Goal: Check status: Check status

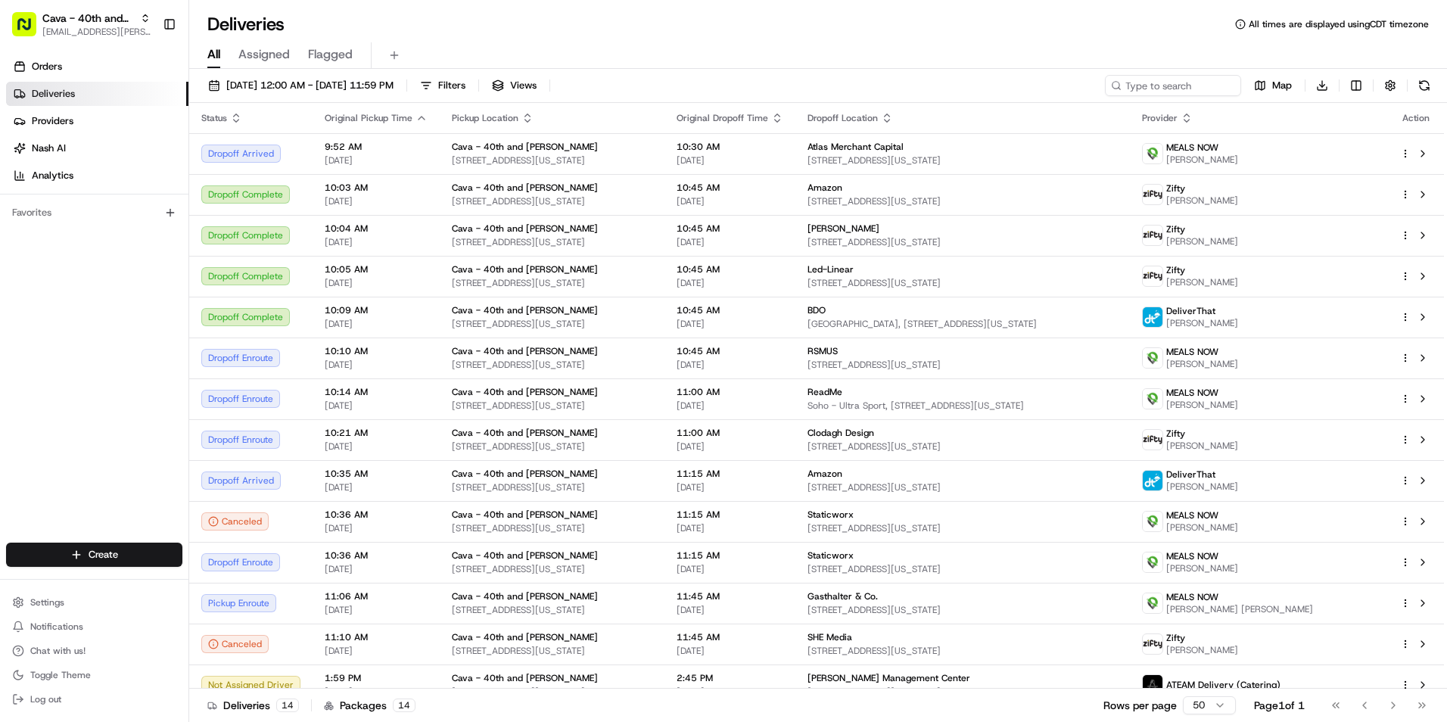
click at [112, 32] on span "[EMAIL_ADDRESS][PERSON_NAME][DOMAIN_NAME]" at bounding box center [96, 32] width 108 height 12
type input "har"
click at [298, 73] on span "[PERSON_NAME][GEOGRAPHIC_DATA]" at bounding box center [284, 79] width 180 height 14
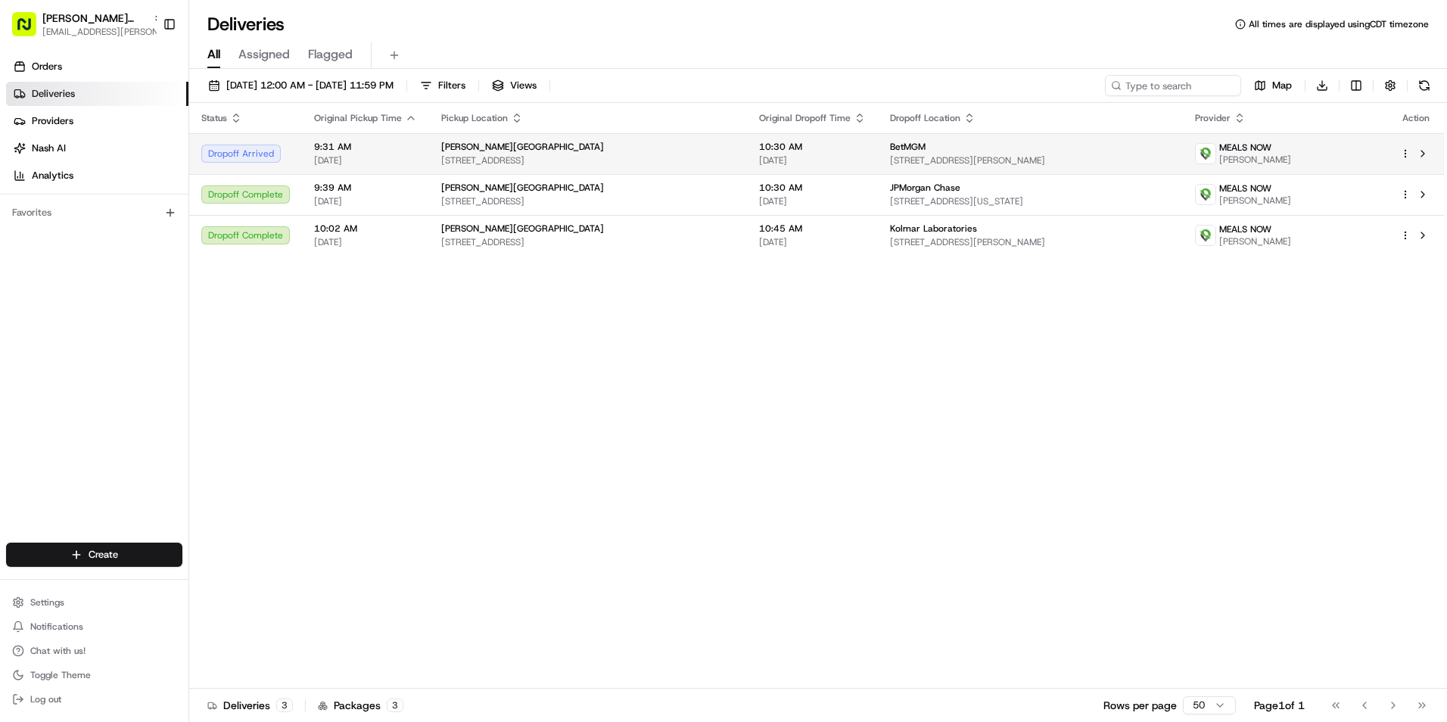
click at [860, 156] on td "10:30 AM [DATE]" at bounding box center [812, 153] width 131 height 41
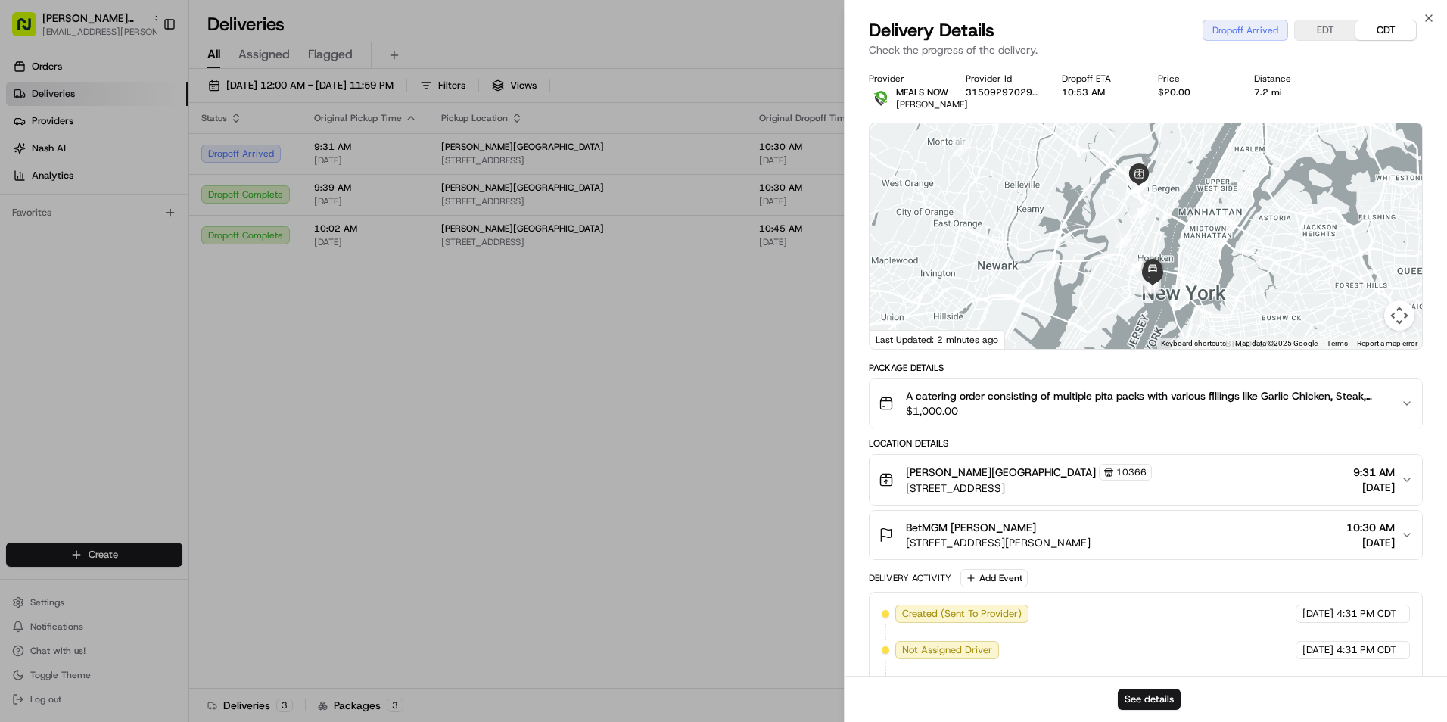
click at [1320, 31] on button "EDT" at bounding box center [1325, 30] width 61 height 20
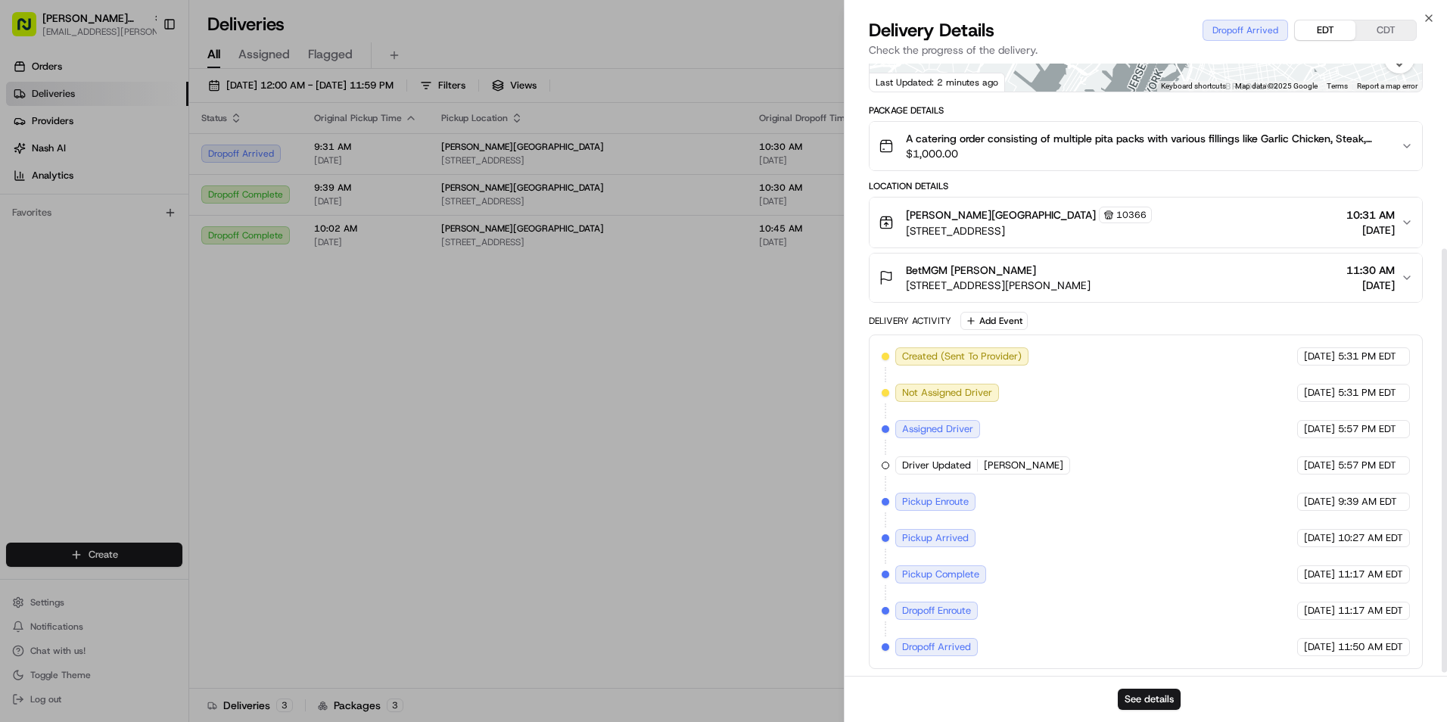
scroll to position [272, 0]
click at [1361, 138] on img "button" at bounding box center [1356, 143] width 21 height 21
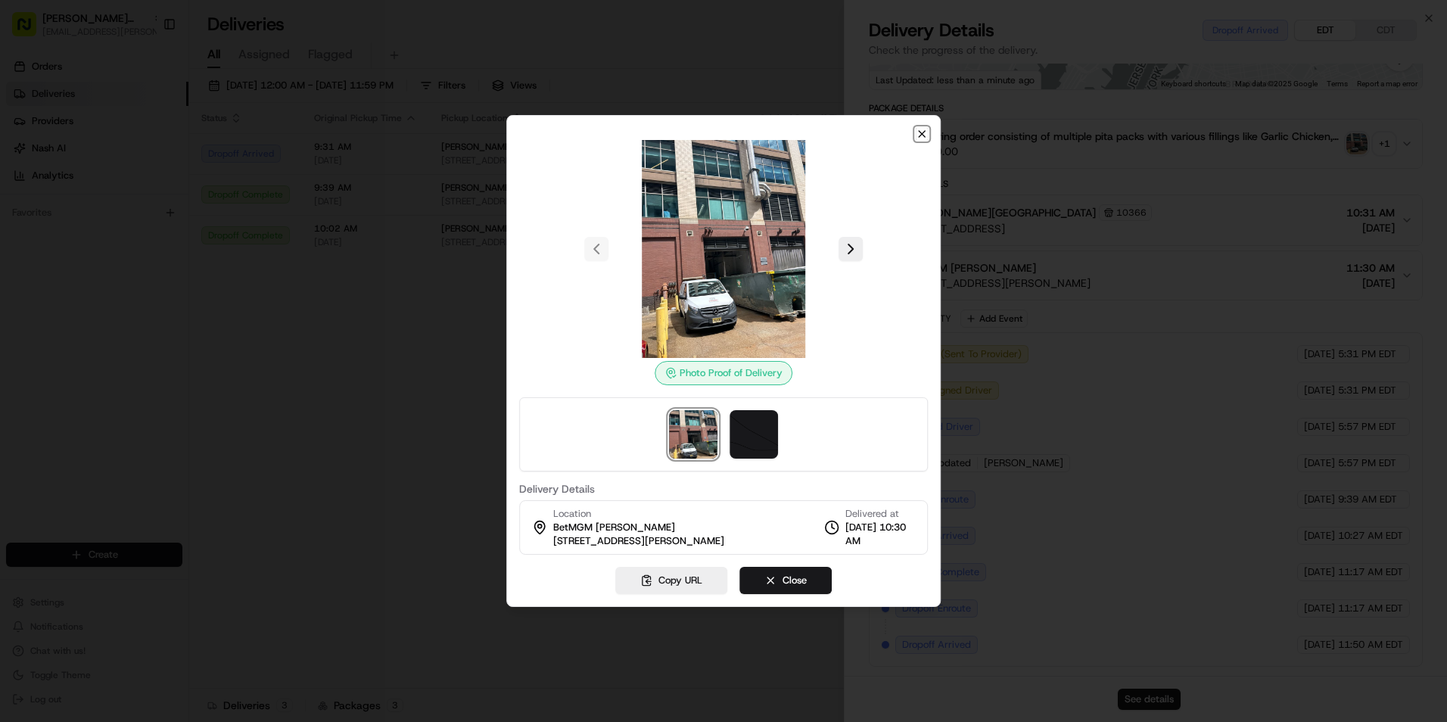
click at [920, 132] on icon "button" at bounding box center [922, 134] width 6 height 6
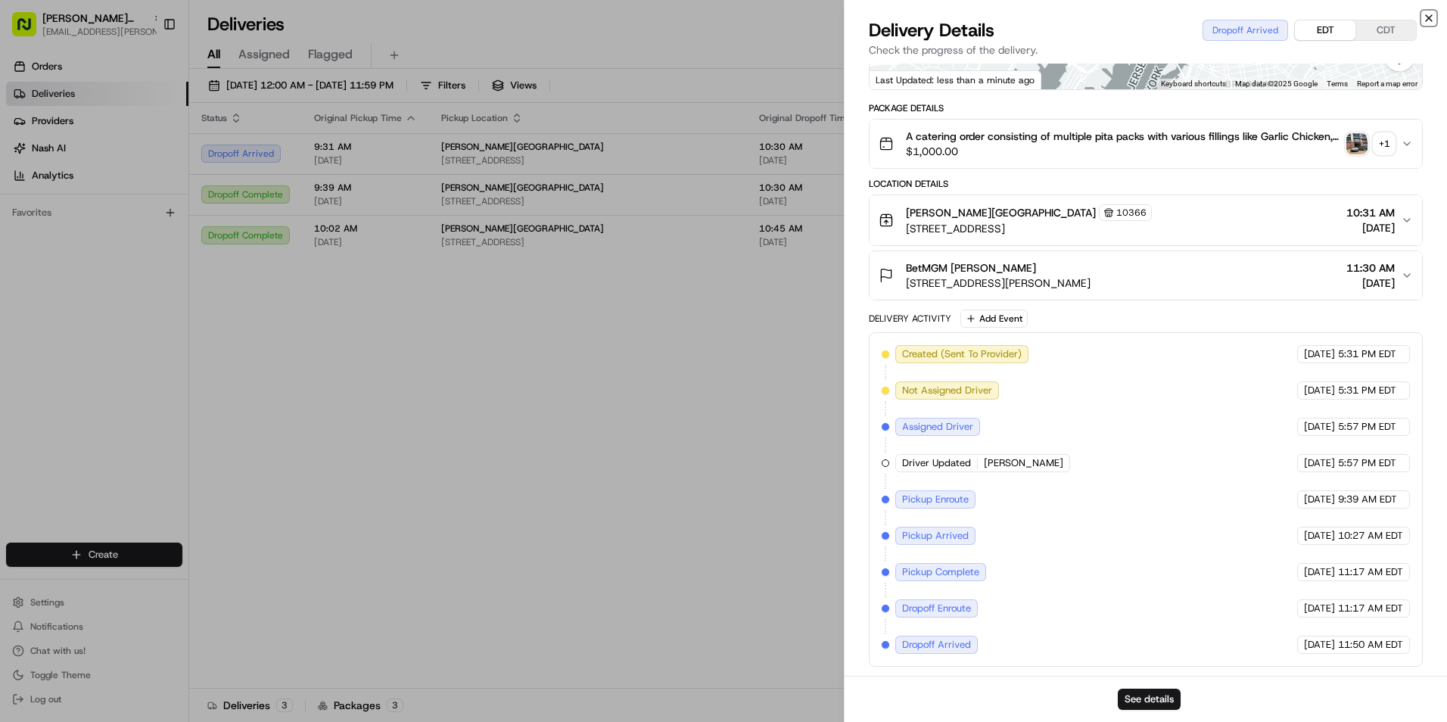
click at [1427, 14] on icon "button" at bounding box center [1429, 18] width 12 height 12
